Goal: Task Accomplishment & Management: Manage account settings

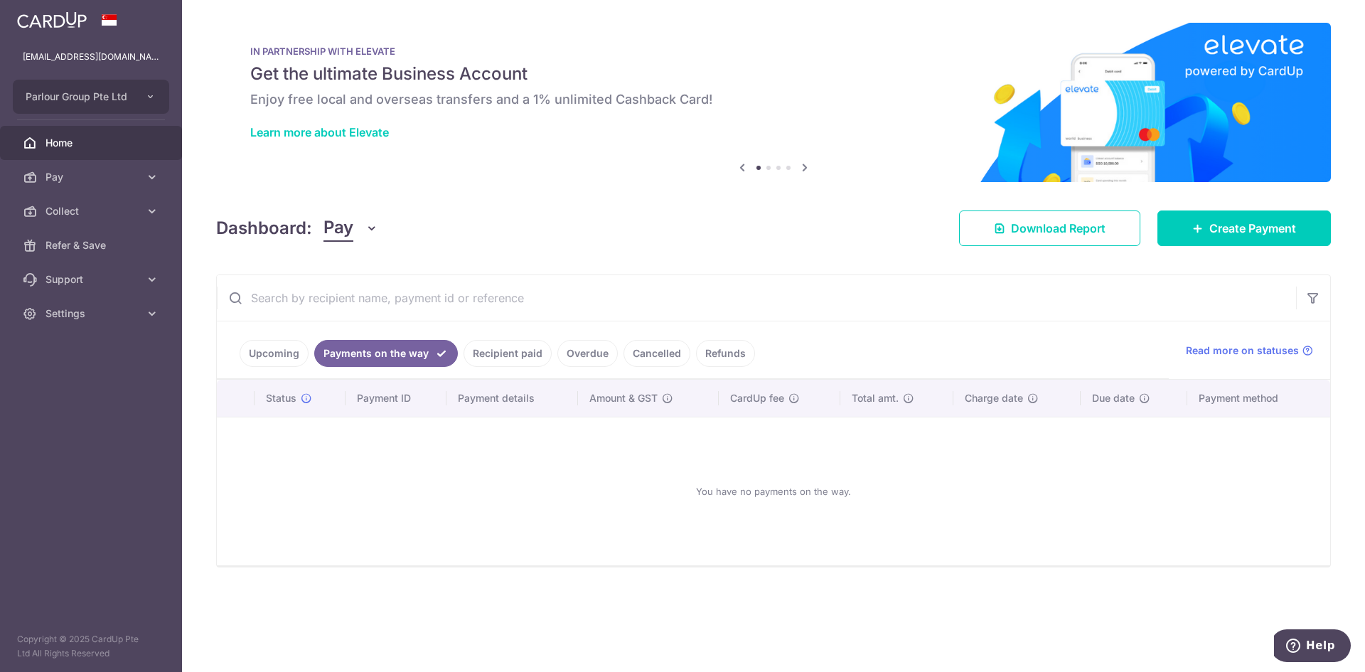
click at [502, 359] on link "Recipient paid" at bounding box center [508, 353] width 88 height 27
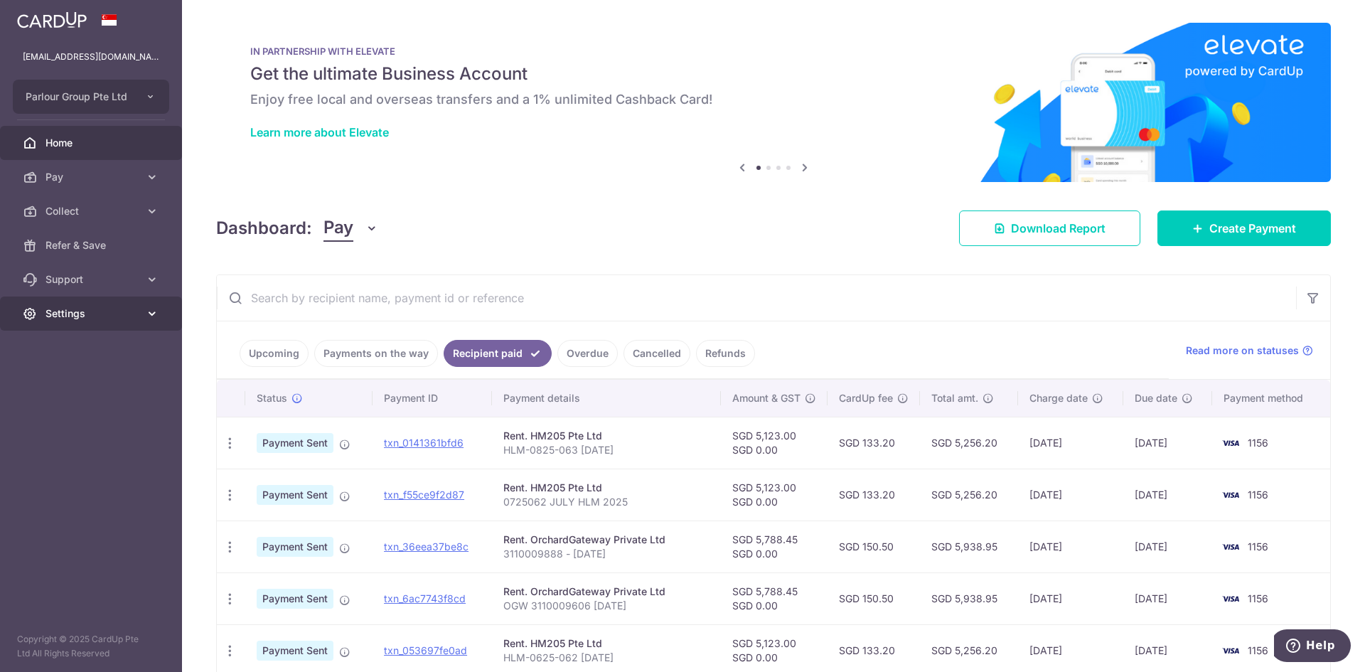
click at [75, 312] on span "Settings" at bounding box center [92, 313] width 94 height 14
click at [81, 388] on span "Logout" at bounding box center [92, 382] width 94 height 14
